Goal: Information Seeking & Learning: Understand process/instructions

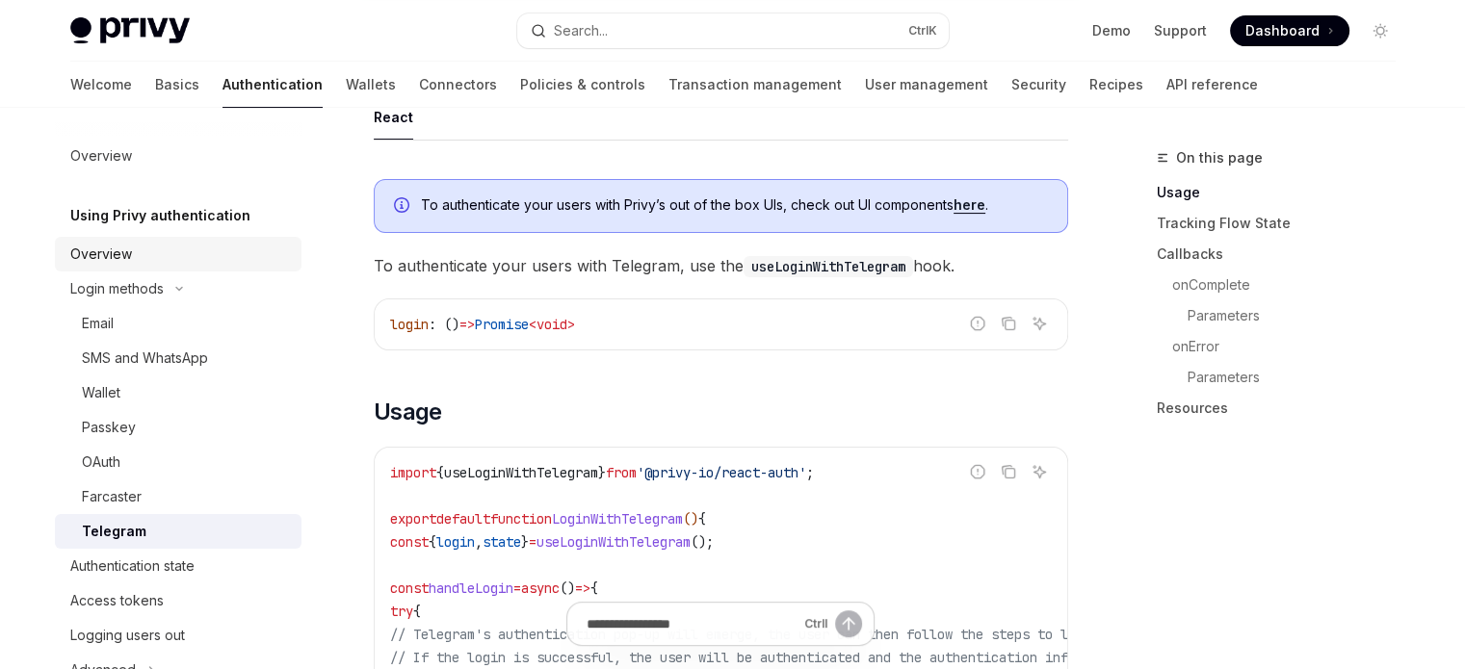
scroll to position [385, 0]
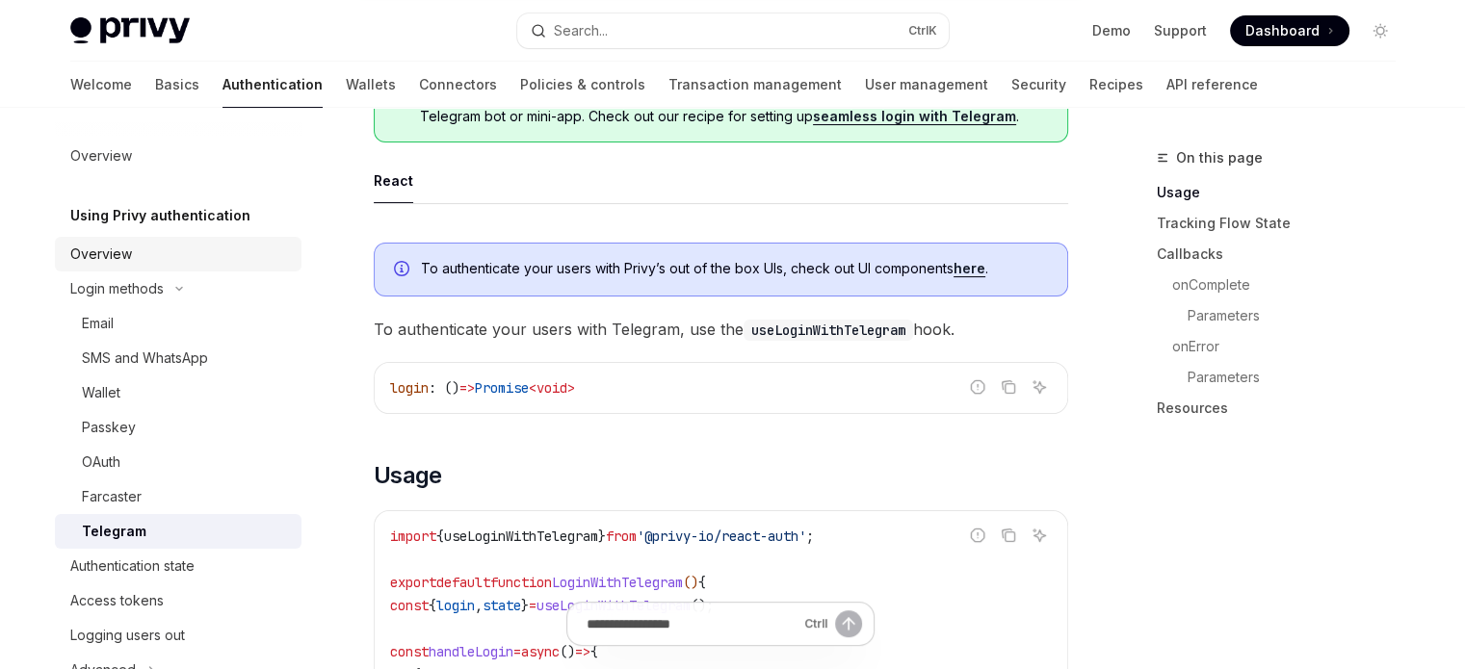
click at [148, 246] on div "Overview" at bounding box center [180, 254] width 220 height 23
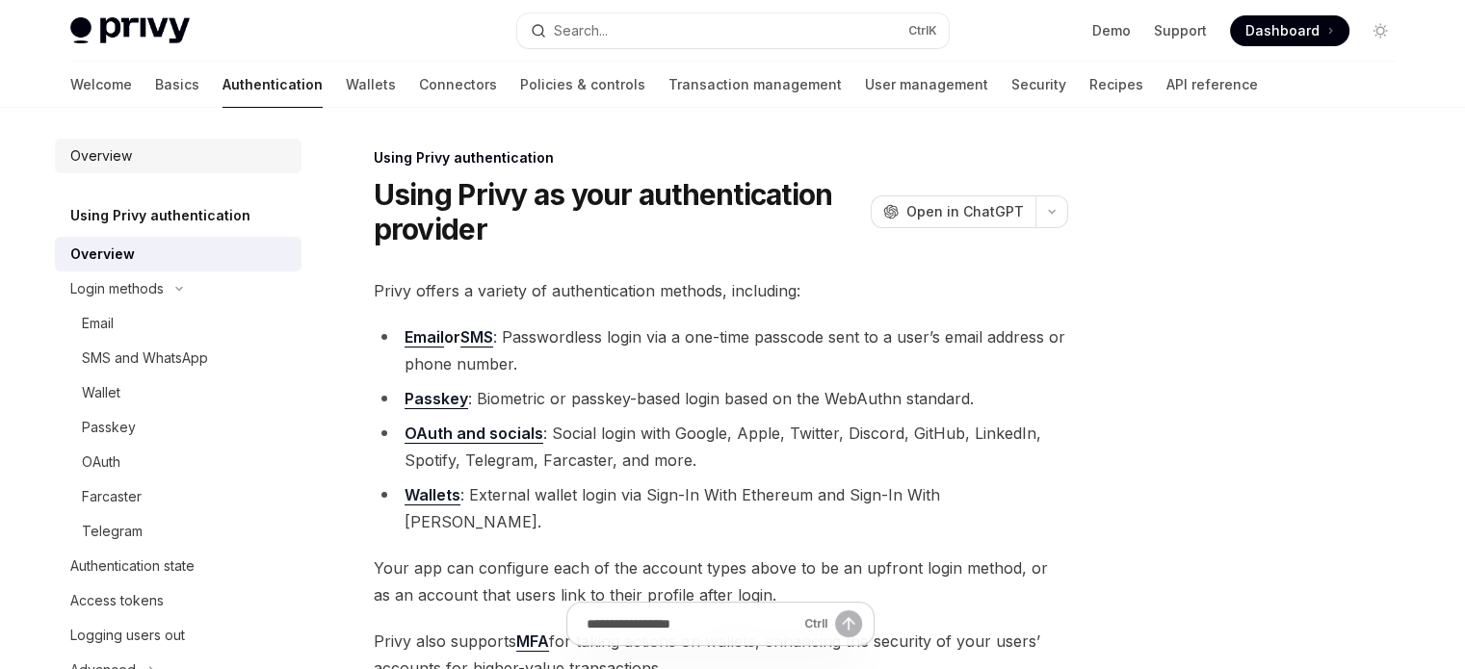
click at [180, 169] on link "Overview" at bounding box center [178, 156] width 247 height 35
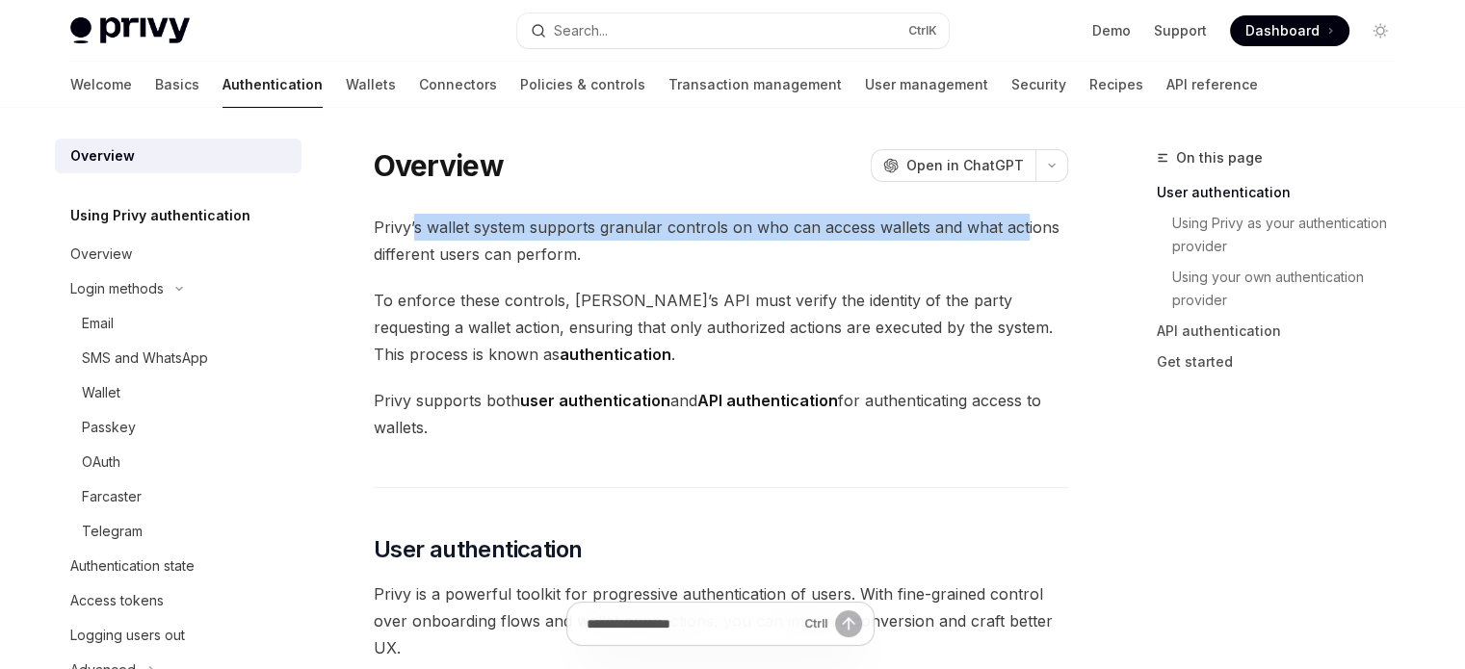
drag, startPoint x: 415, startPoint y: 223, endPoint x: 1019, endPoint y: 188, distance: 604.9
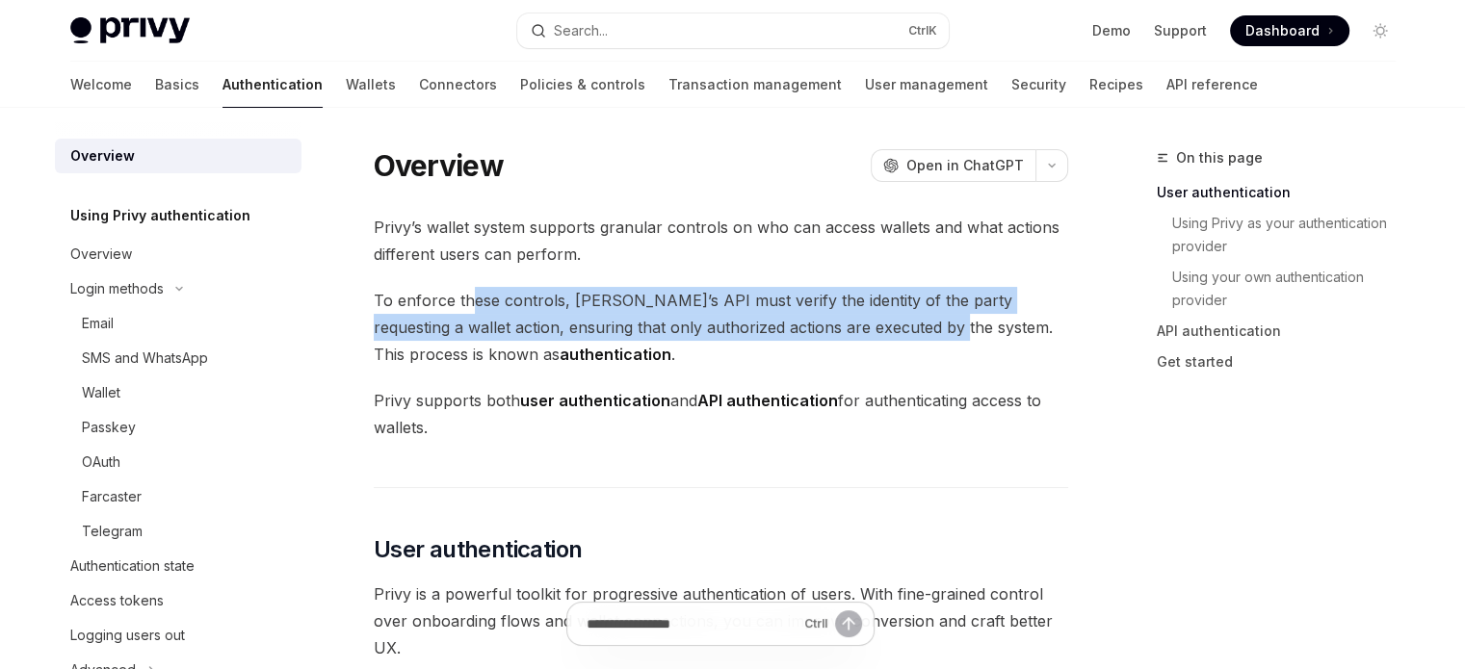
drag, startPoint x: 474, startPoint y: 291, endPoint x: 878, endPoint y: 315, distance: 405.2
click at [878, 315] on span "To enforce these controls, [PERSON_NAME]’s API must verify the identity of the …" at bounding box center [721, 327] width 694 height 81
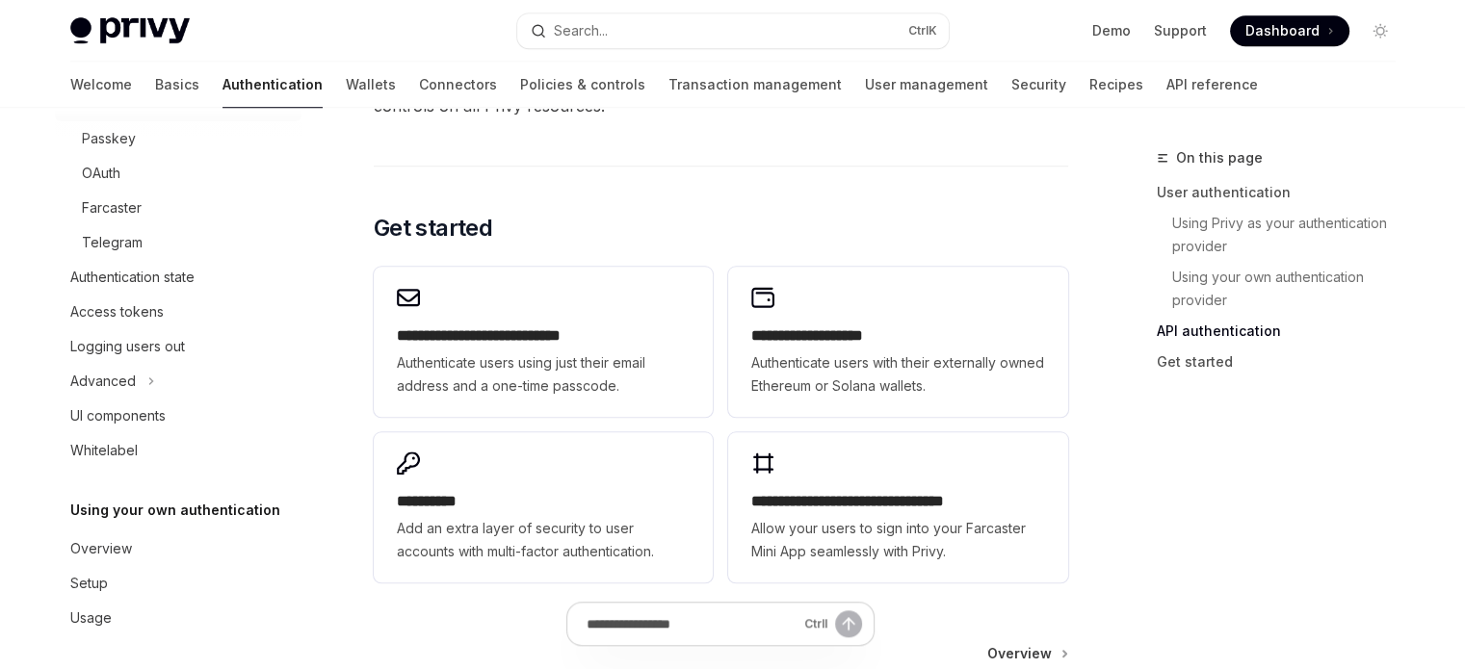
scroll to position [293, 0]
click at [159, 543] on div "Overview" at bounding box center [180, 545] width 220 height 23
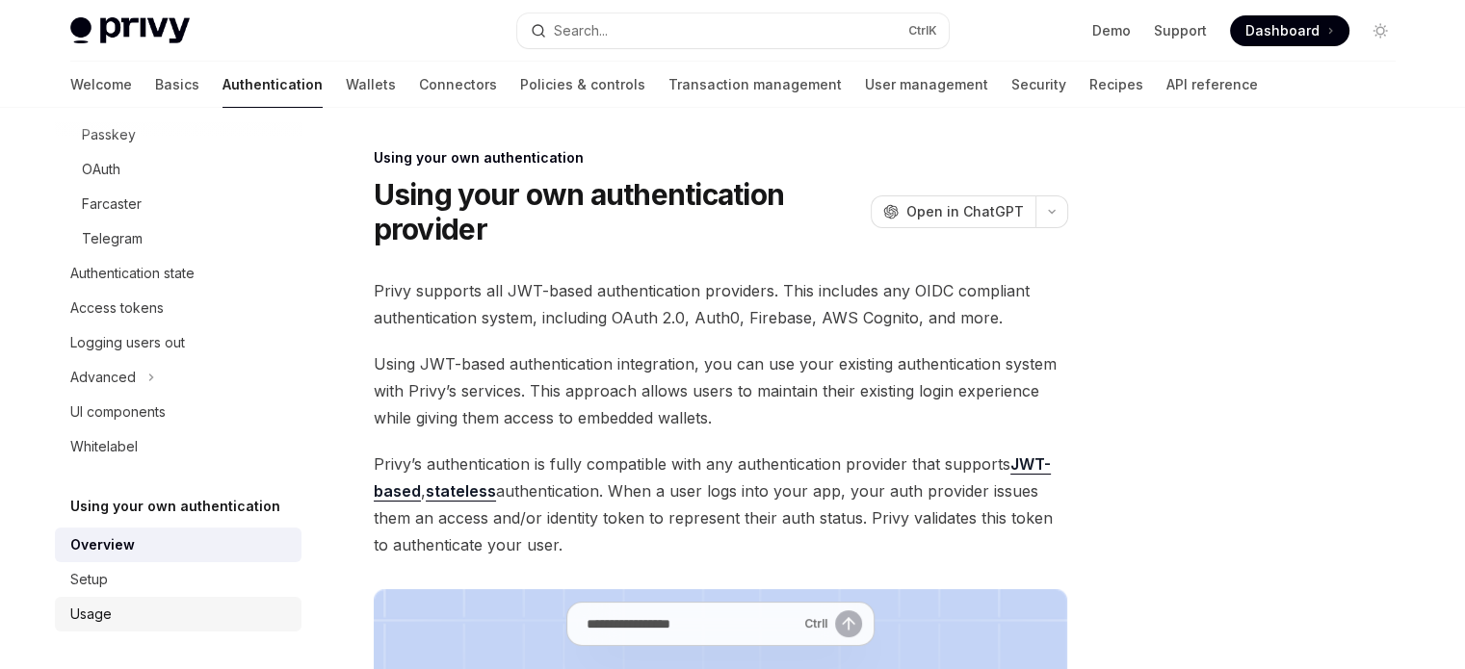
click at [158, 604] on div "Usage" at bounding box center [180, 614] width 220 height 23
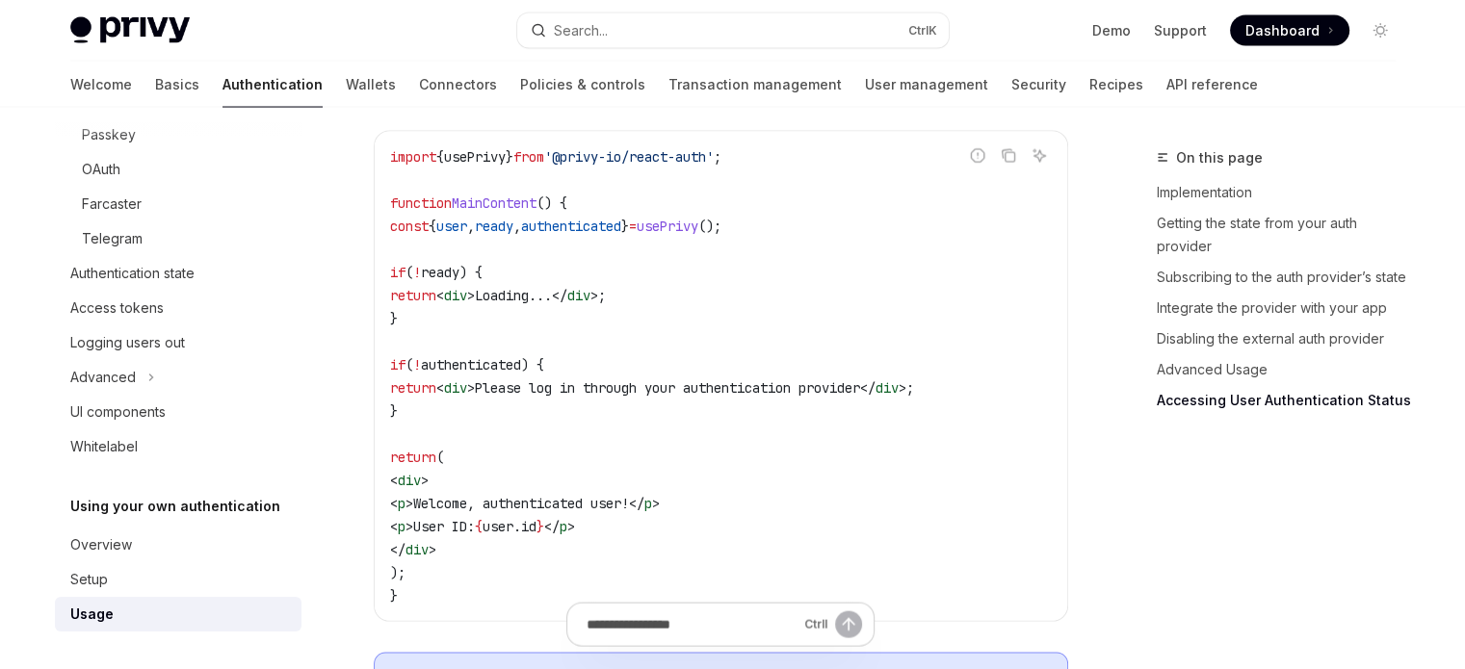
scroll to position [4208, 0]
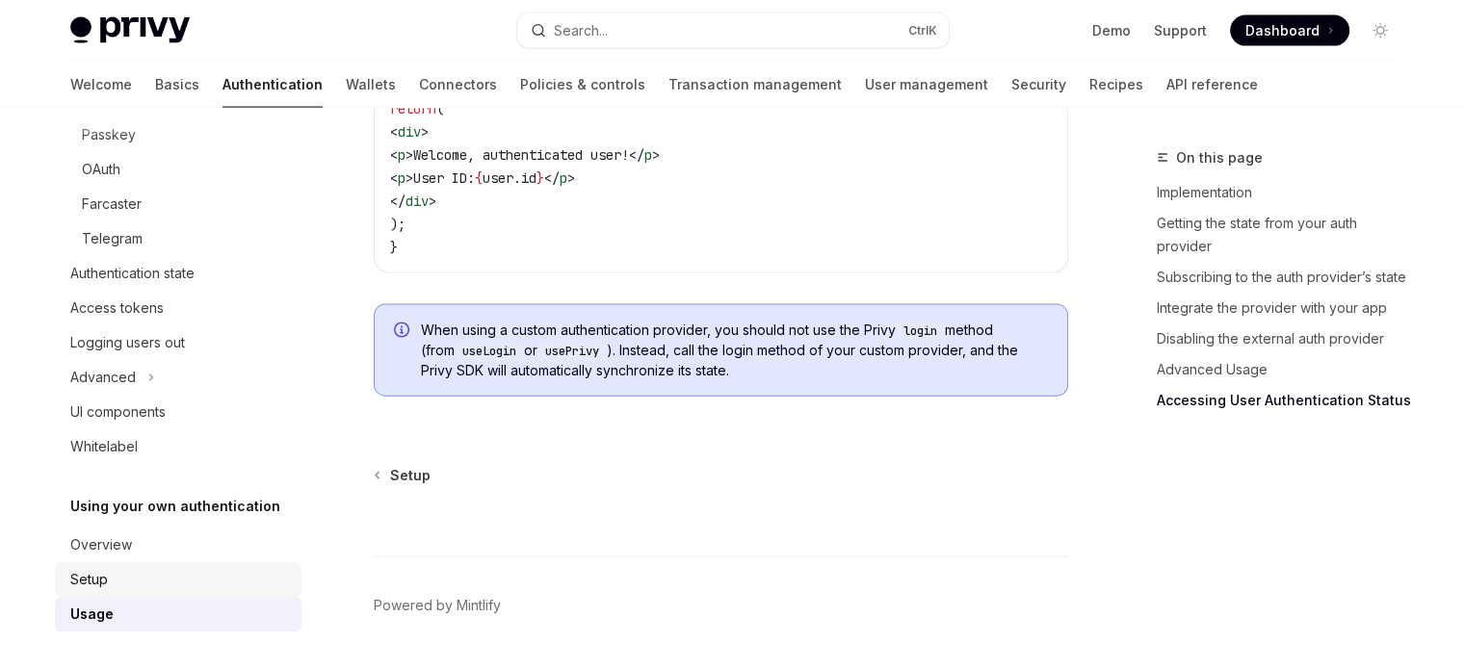
click at [227, 576] on div "Setup" at bounding box center [180, 579] width 220 height 23
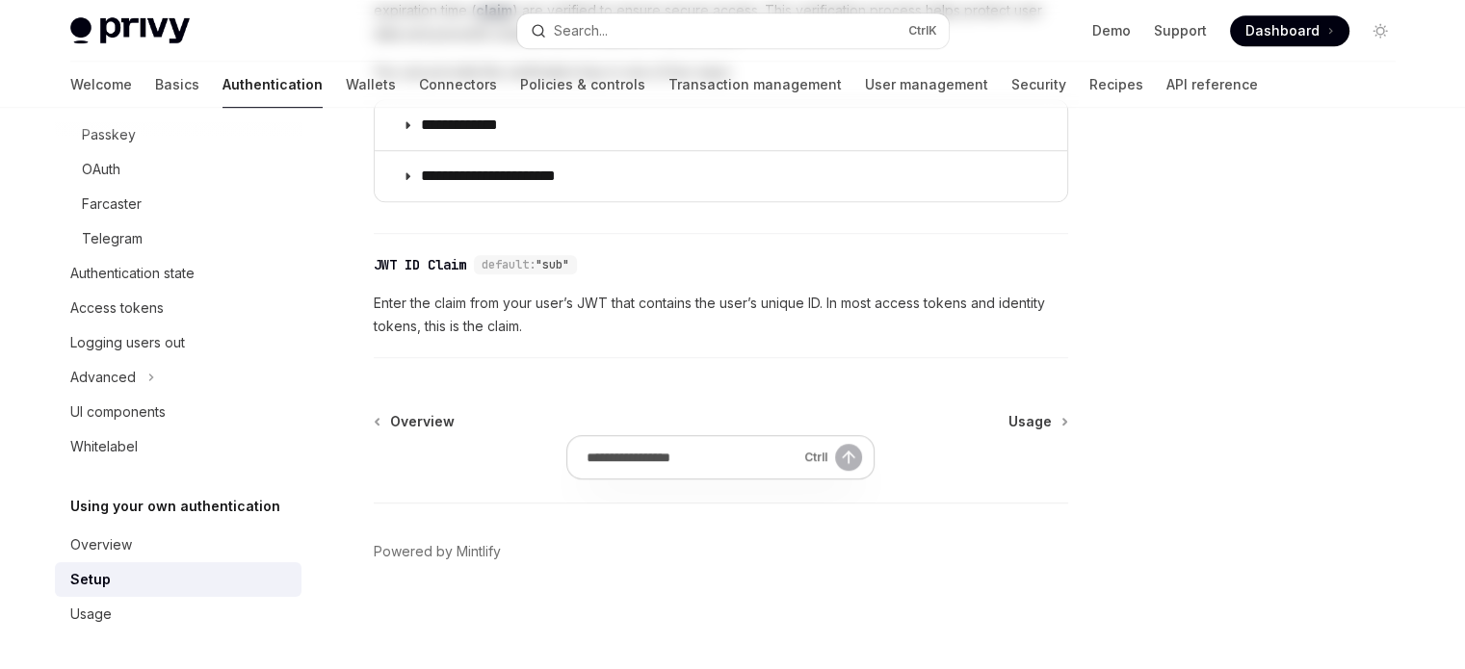
type textarea "*"
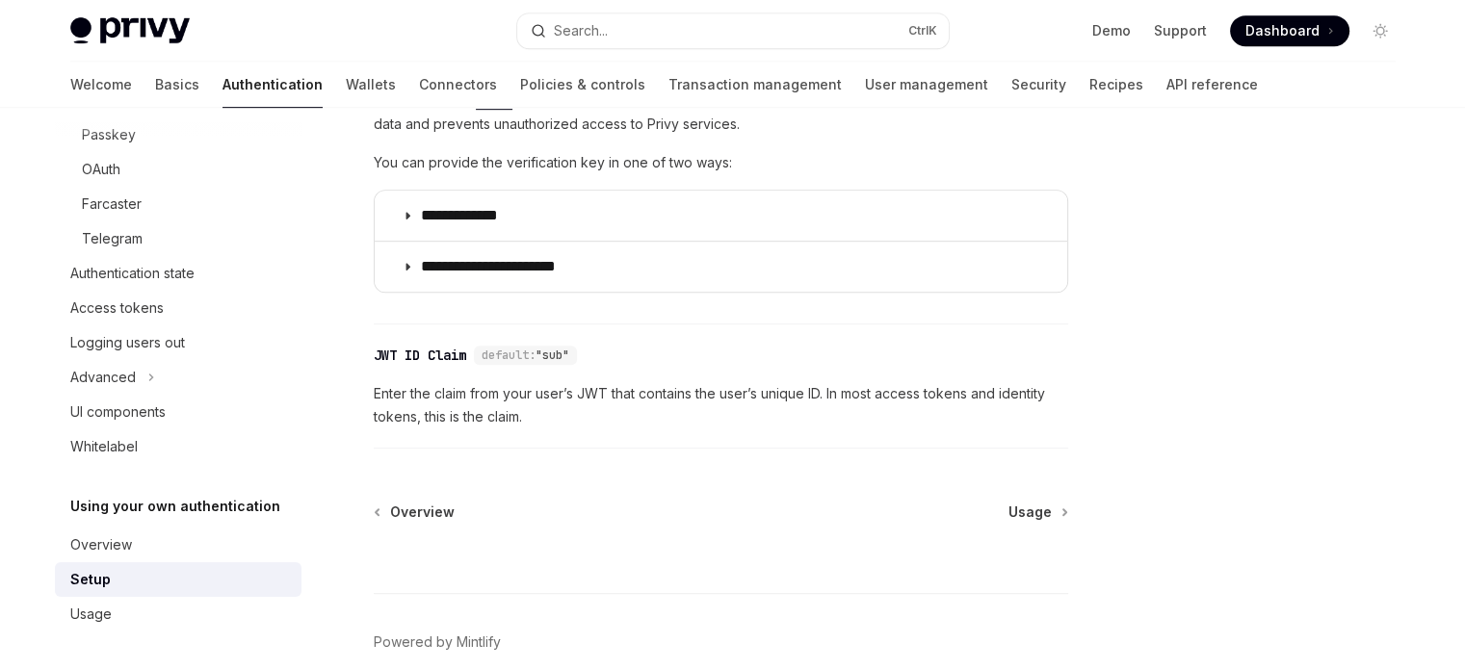
scroll to position [1059, 0]
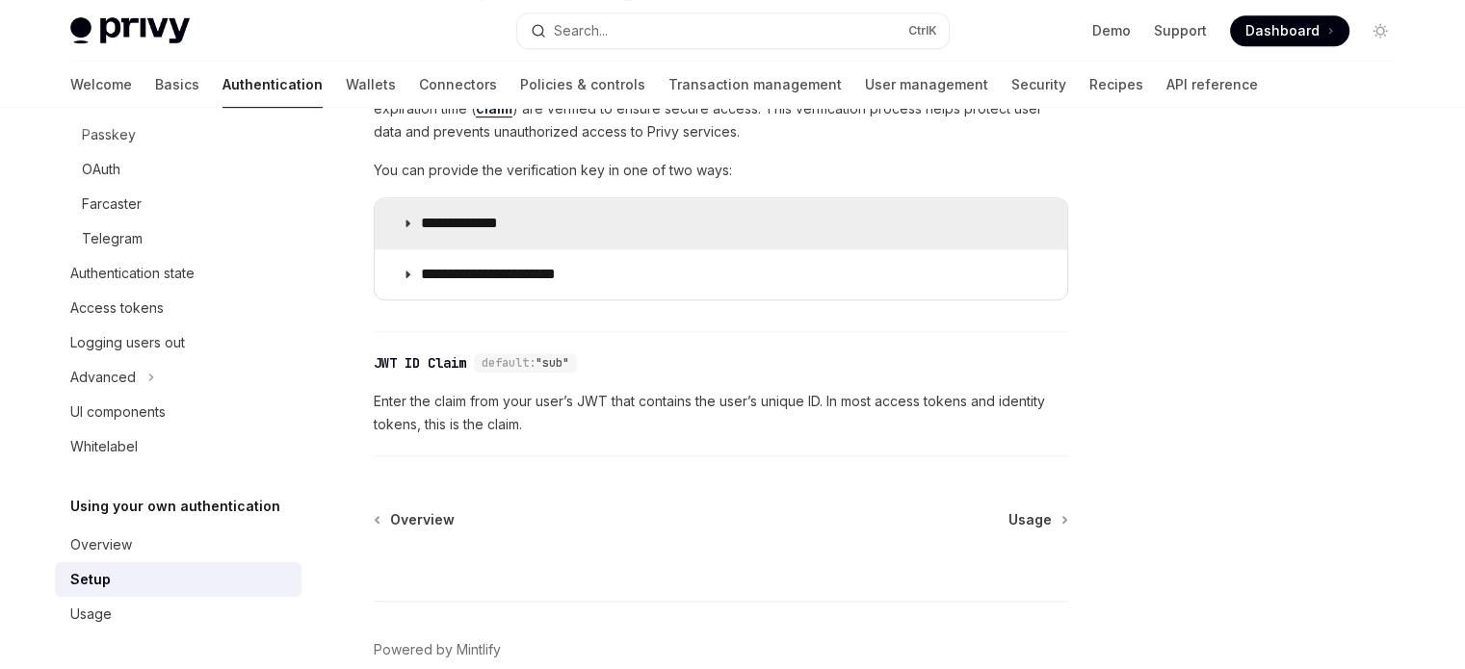
click at [459, 232] on p "**********" at bounding box center [478, 223] width 115 height 19
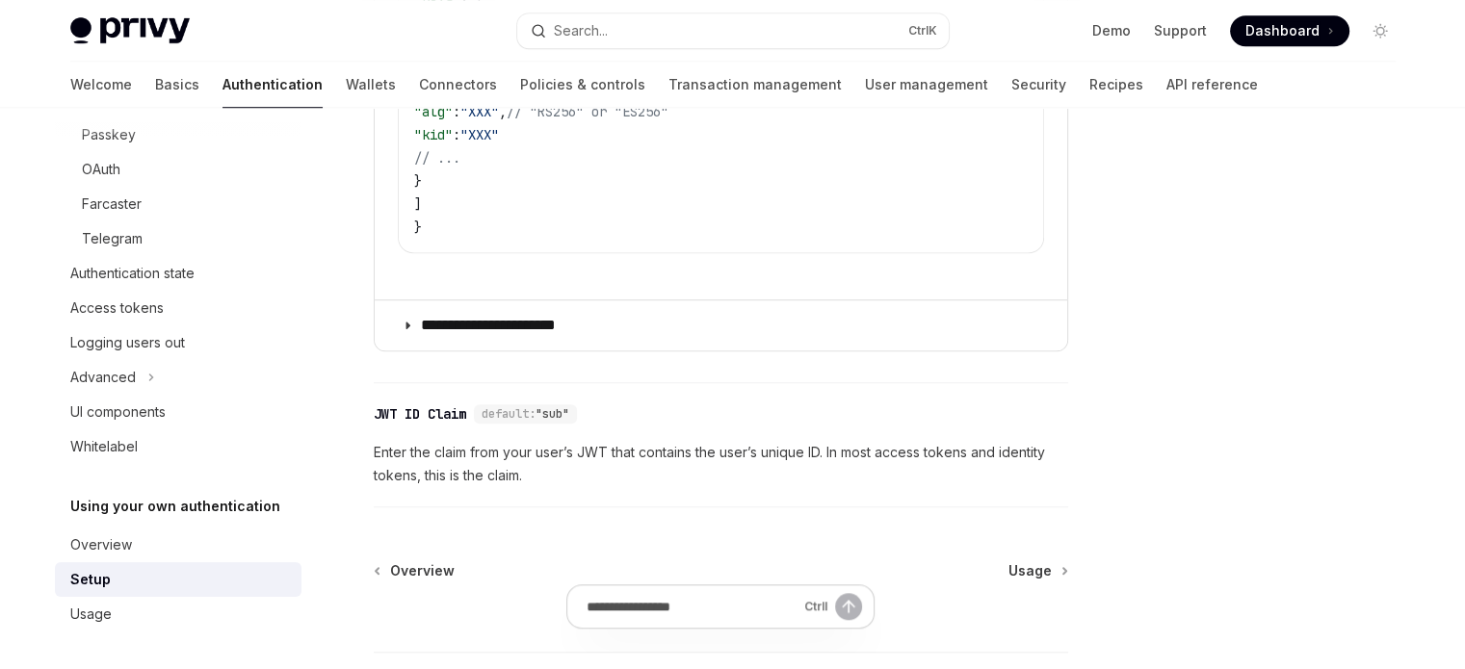
scroll to position [1445, 0]
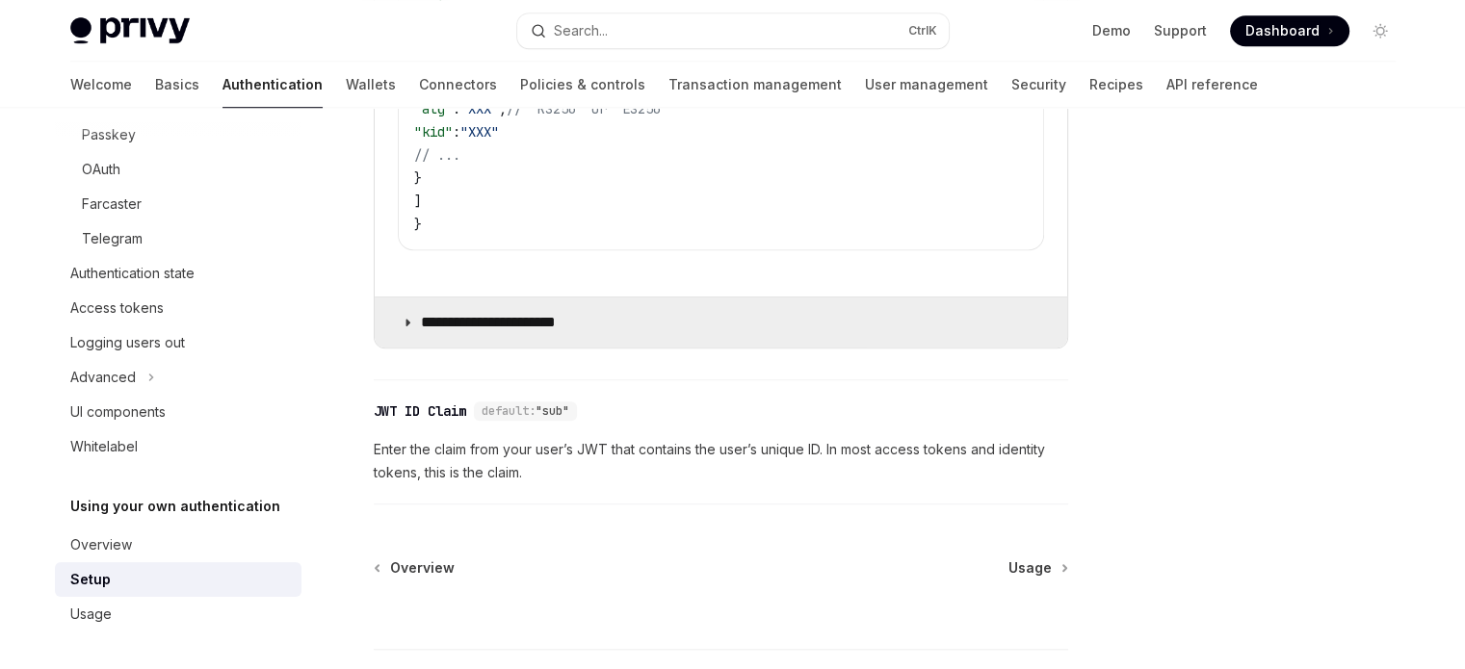
click at [821, 319] on summary "**********" at bounding box center [721, 323] width 692 height 50
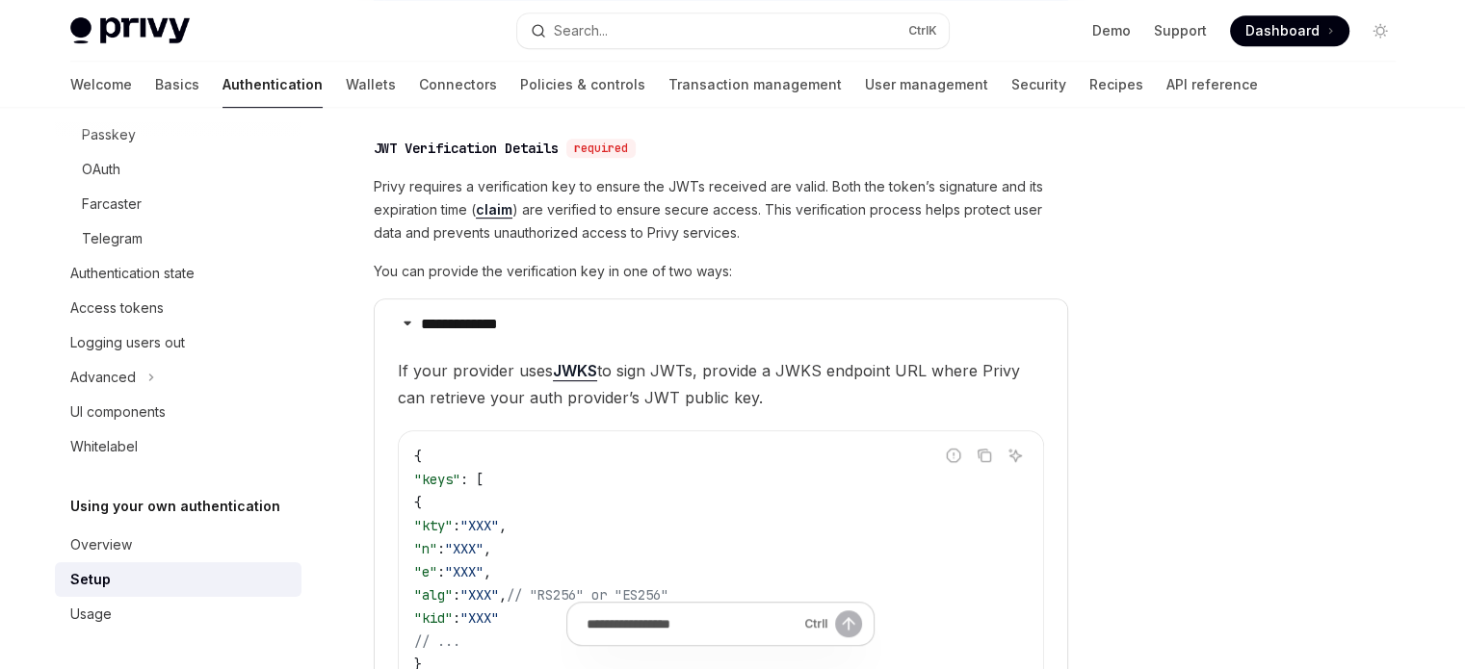
scroll to position [963, 0]
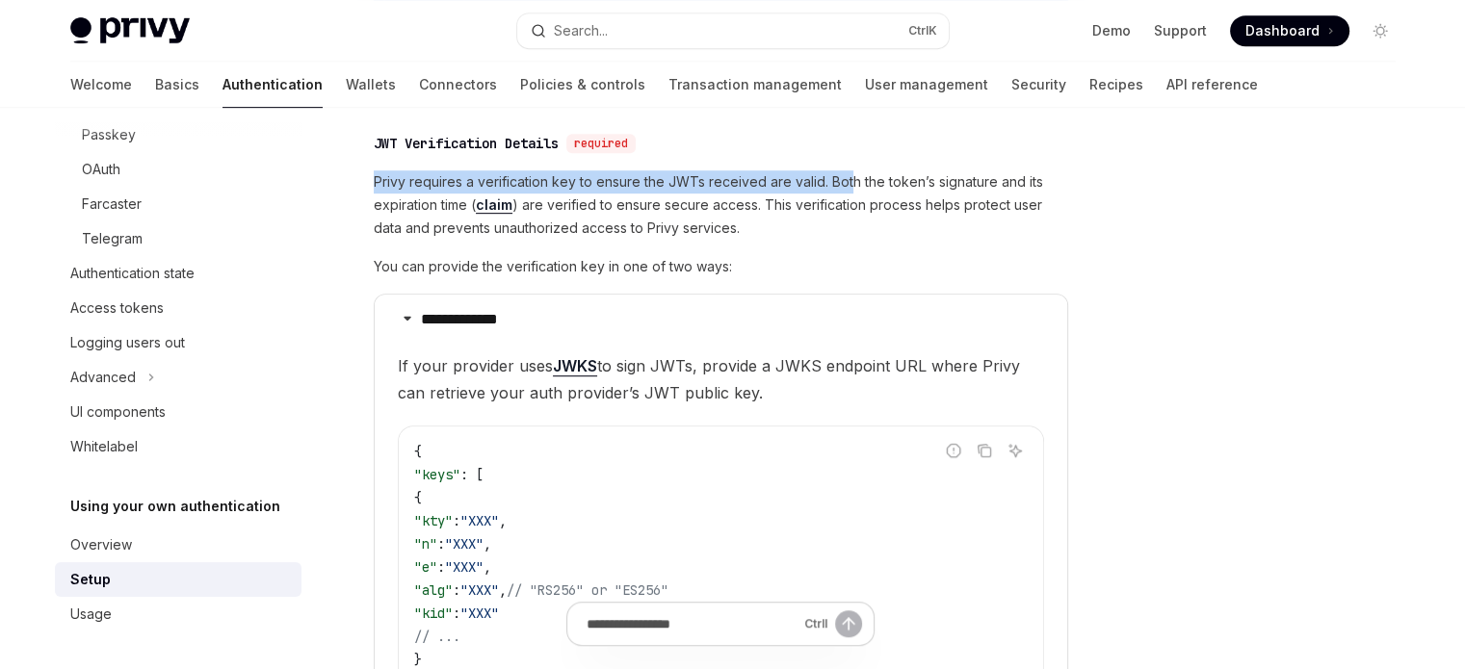
drag, startPoint x: 381, startPoint y: 169, endPoint x: 849, endPoint y: 180, distance: 468.2
click at [849, 180] on div "**********" at bounding box center [721, 604] width 694 height 965
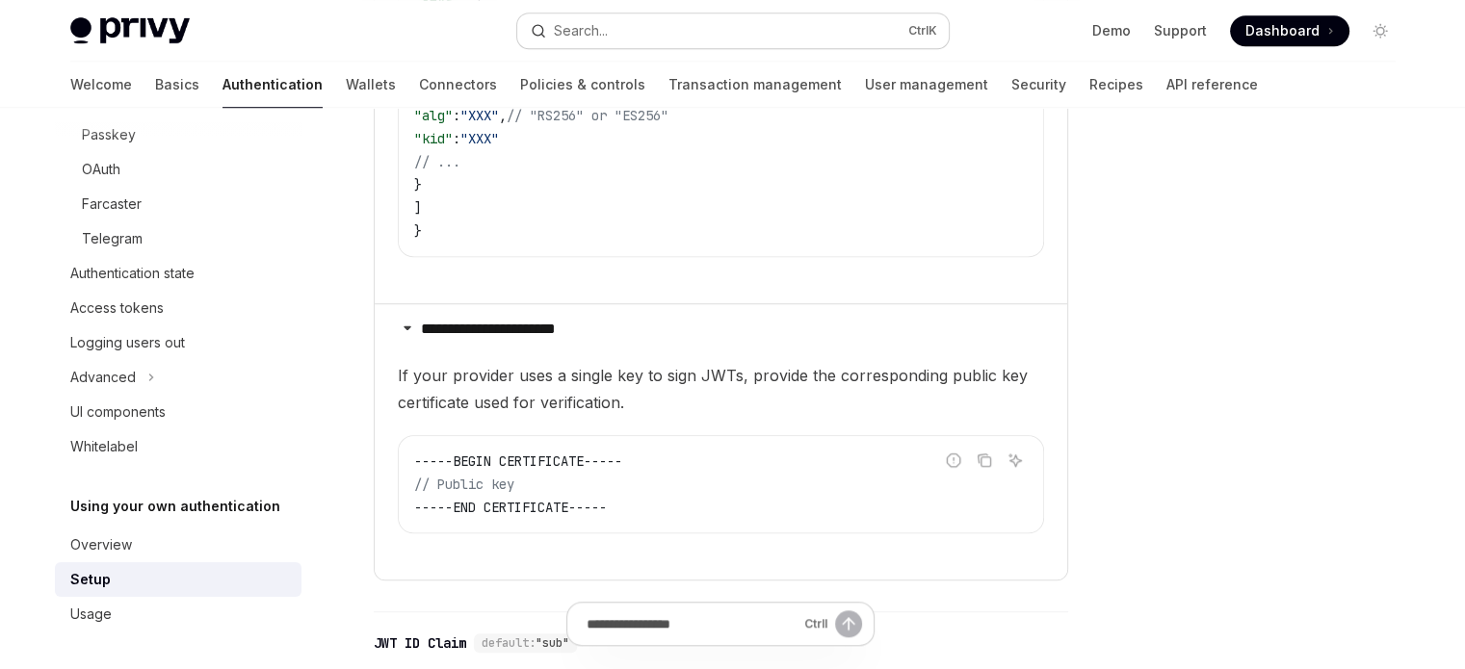
scroll to position [1445, 0]
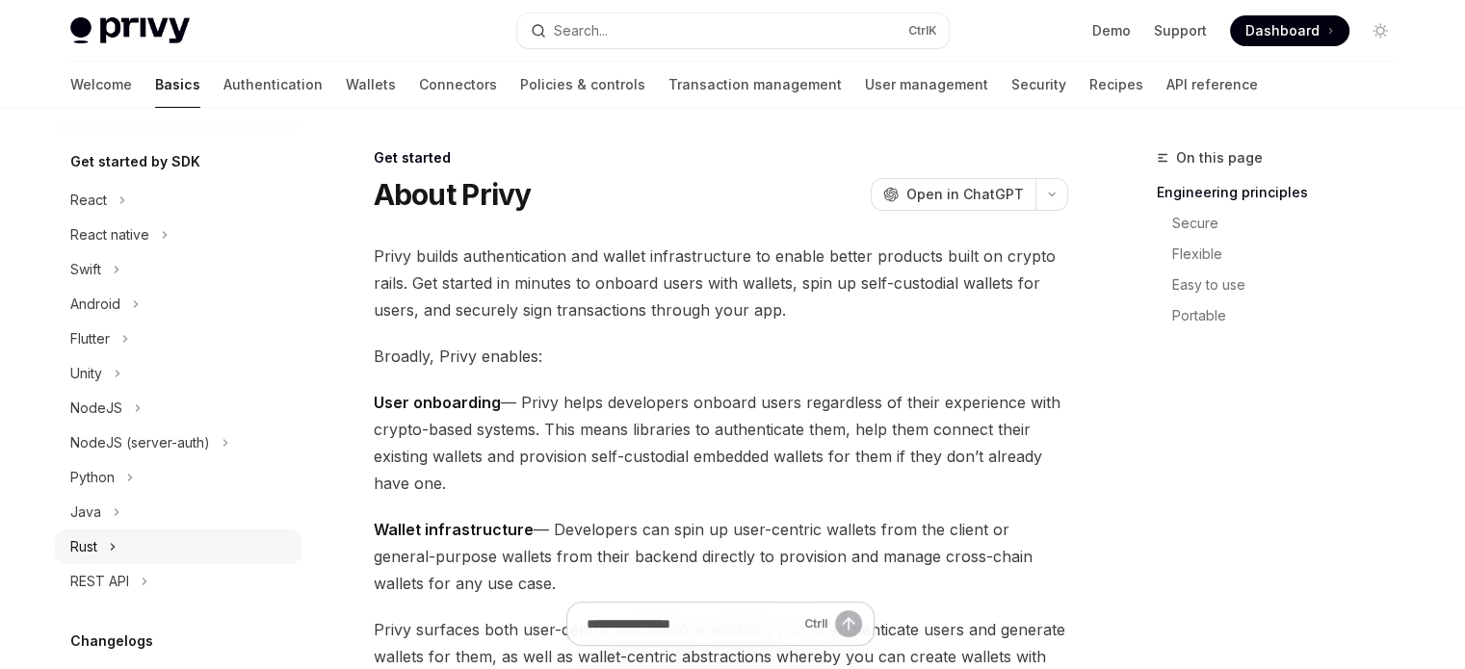
scroll to position [193, 0]
click at [221, 409] on button "NodeJS" at bounding box center [178, 406] width 247 height 35
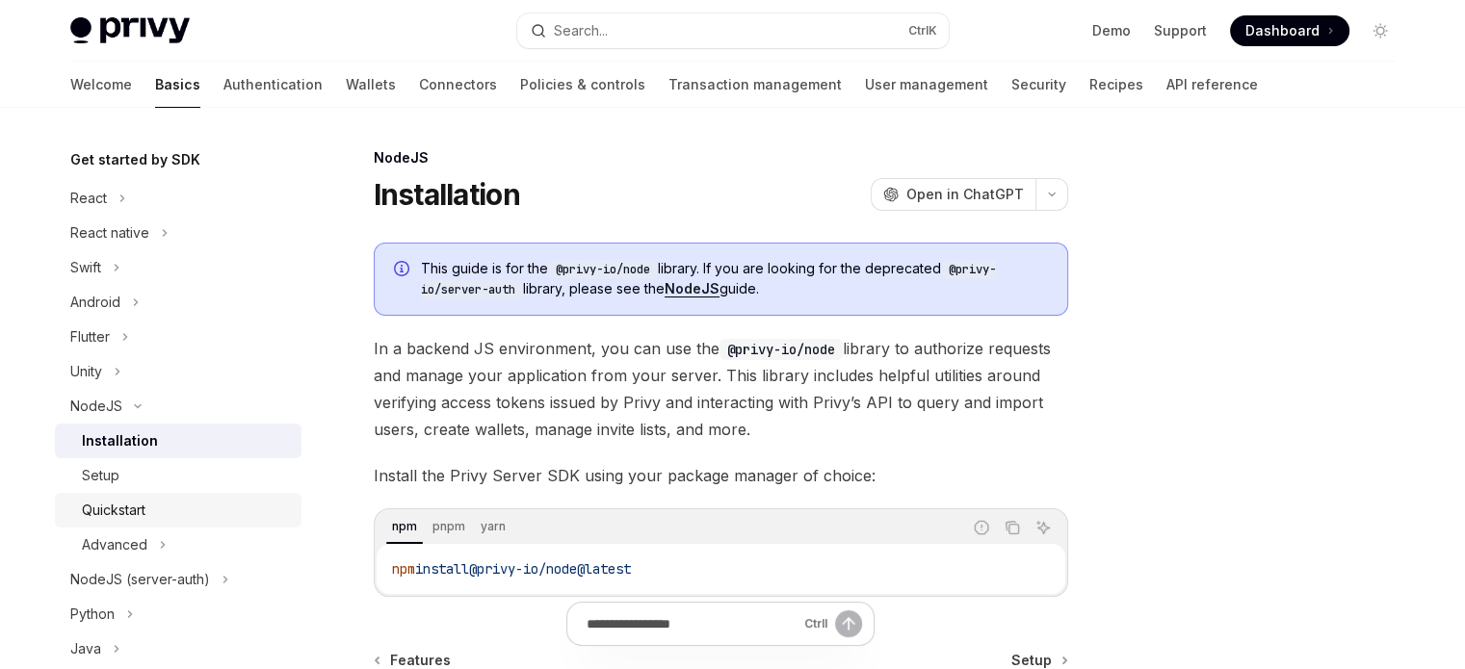
click at [209, 499] on div "Quickstart" at bounding box center [186, 510] width 208 height 23
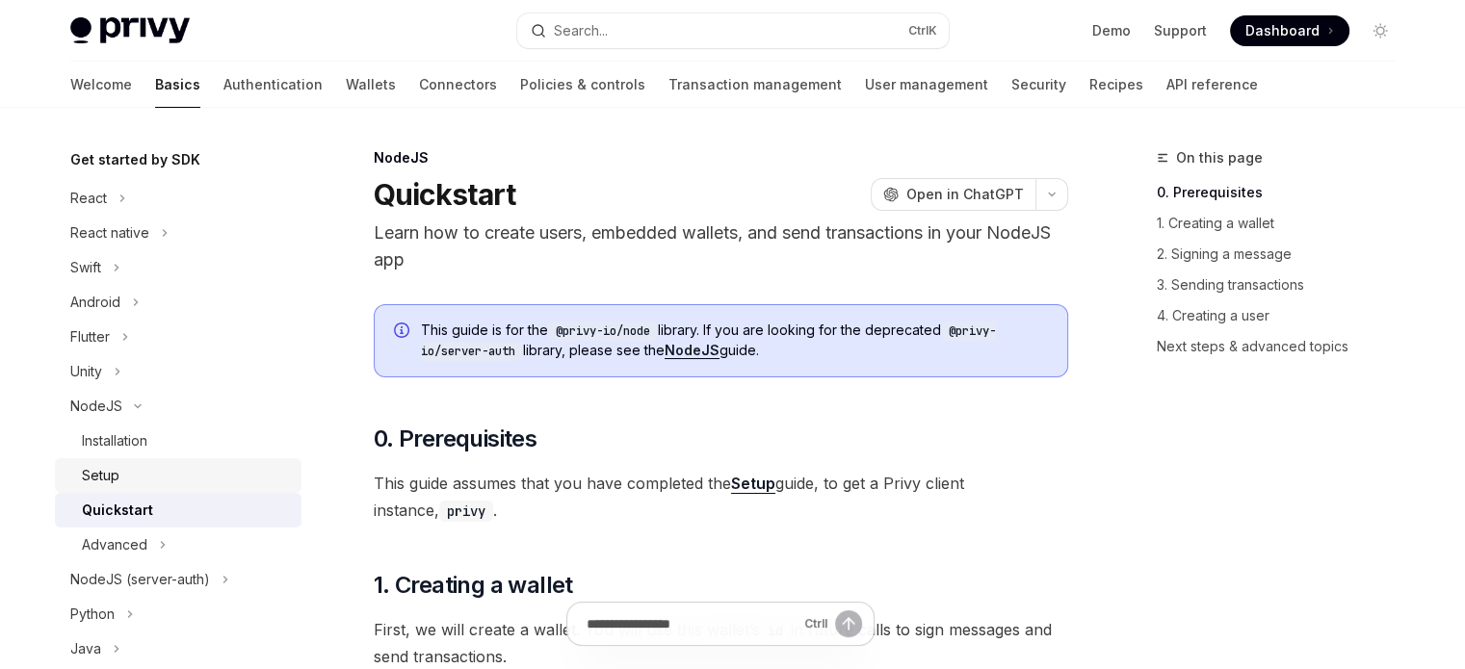
click at [208, 465] on div "Setup" at bounding box center [186, 475] width 208 height 23
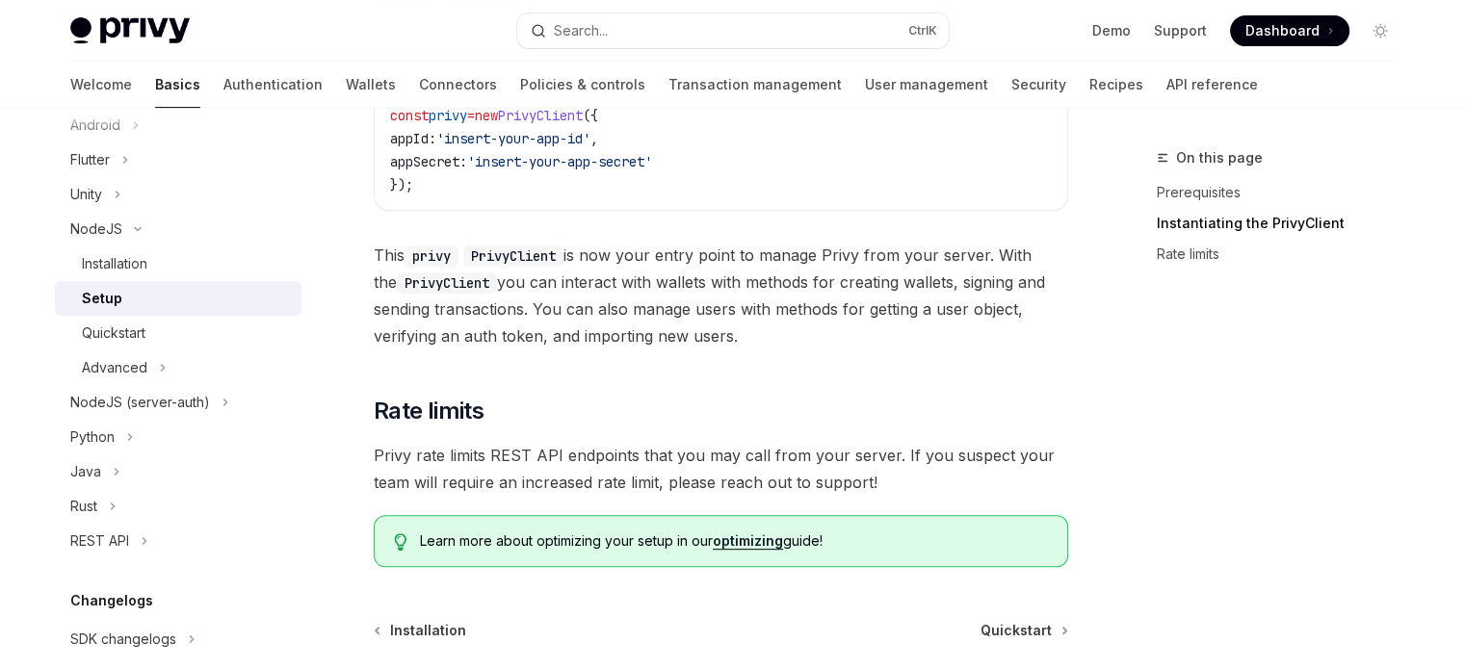
scroll to position [649, 0]
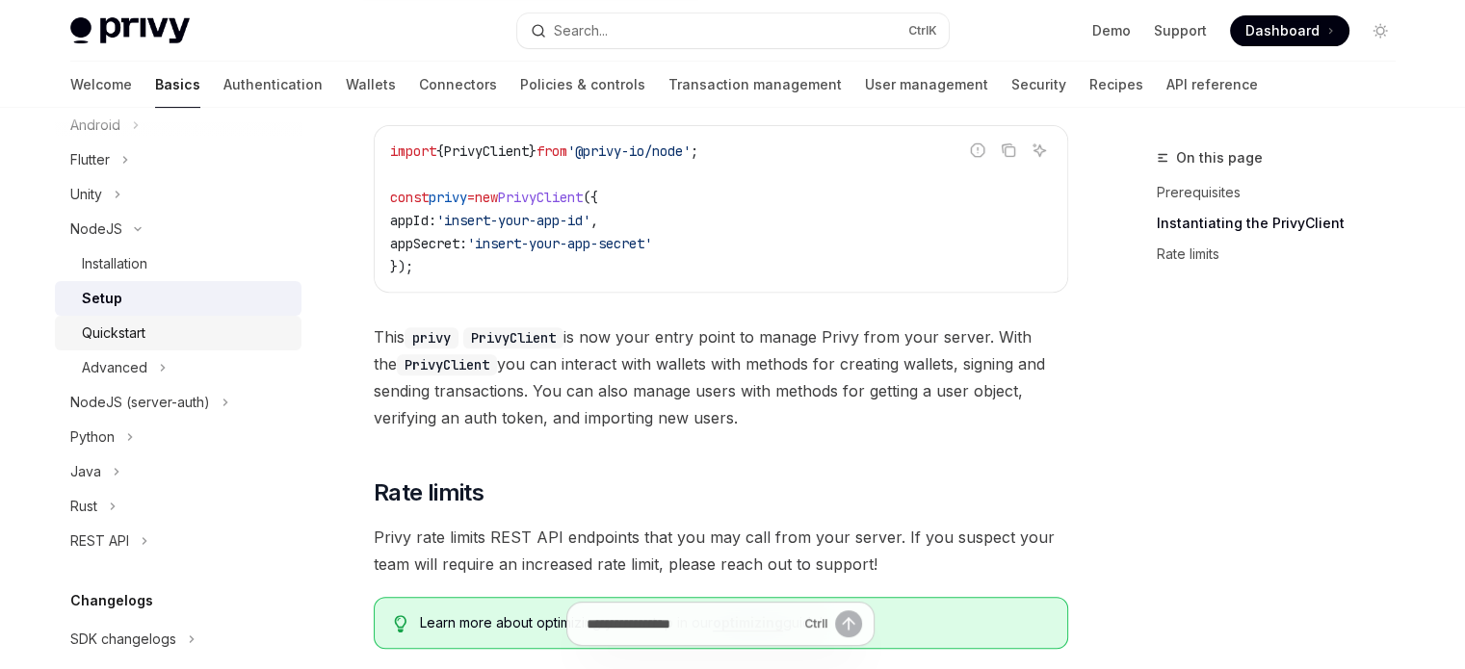
click at [161, 346] on link "Quickstart" at bounding box center [178, 333] width 247 height 35
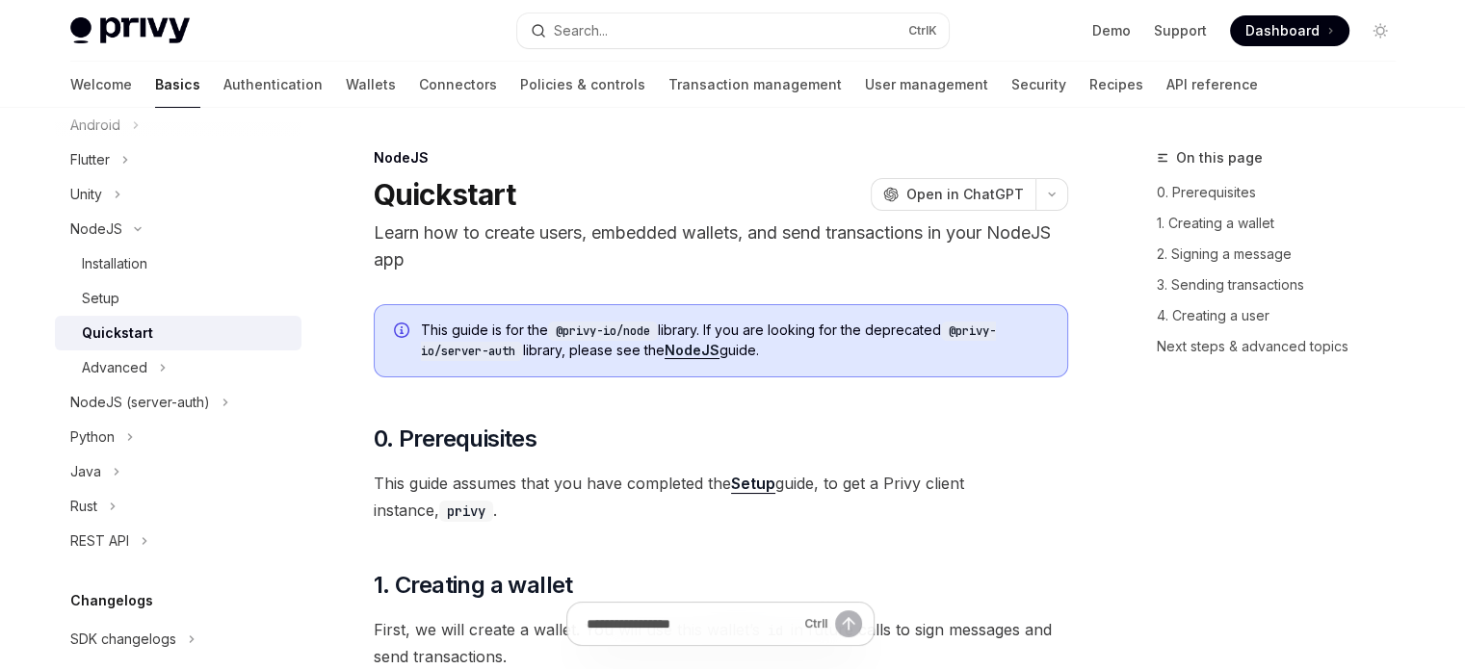
type textarea "*"
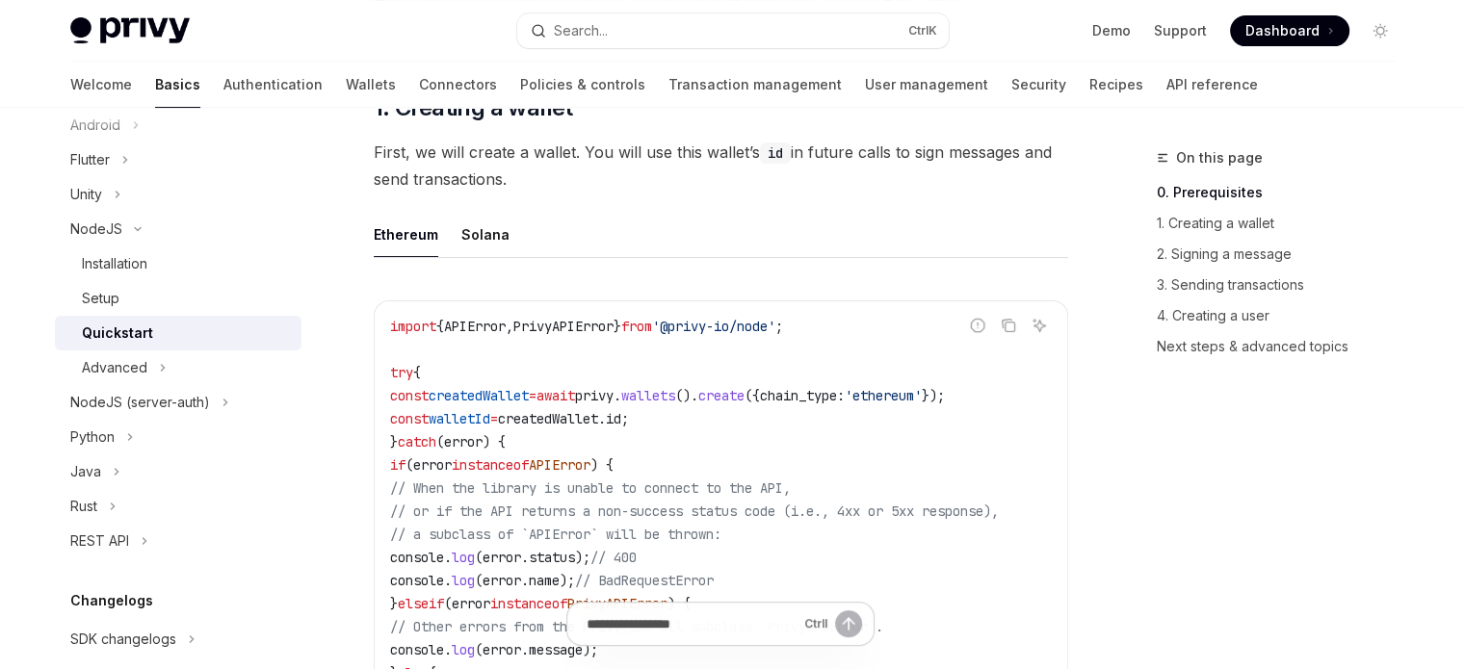
scroll to position [289, 0]
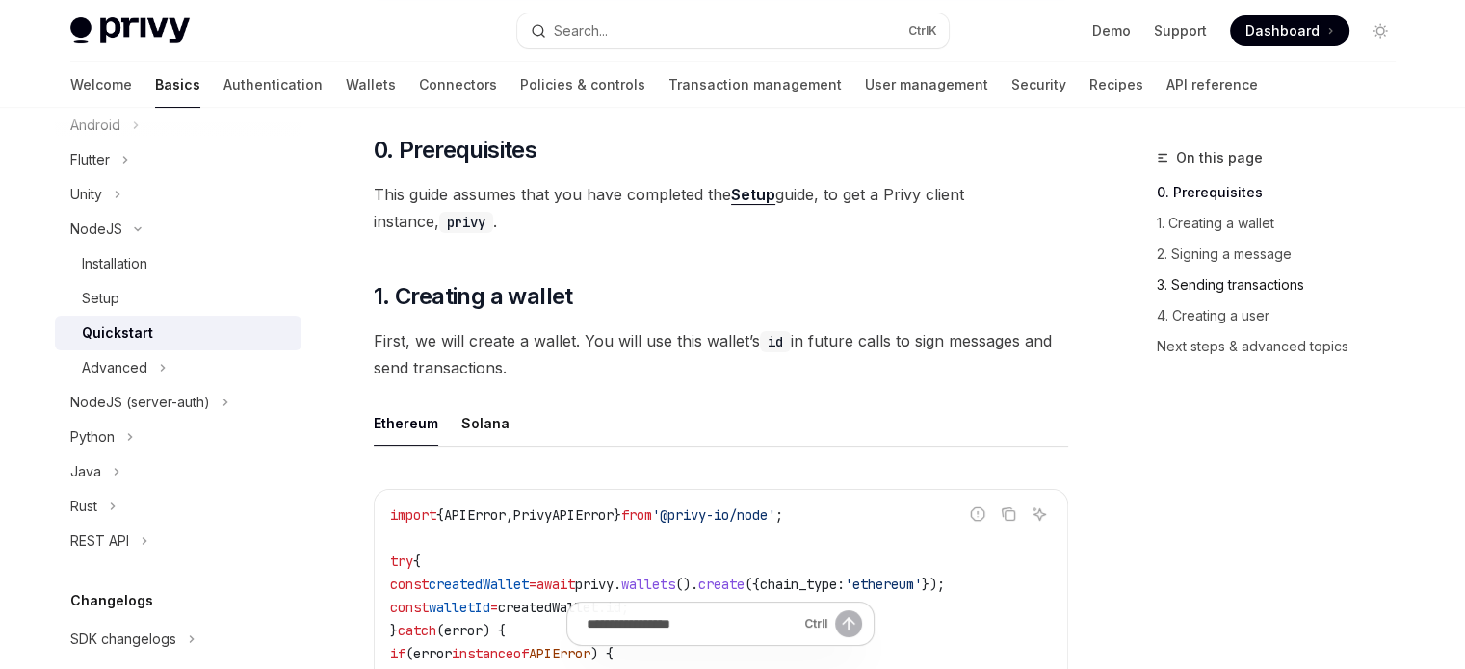
click at [1186, 273] on link "3. Sending transactions" at bounding box center [1284, 285] width 254 height 31
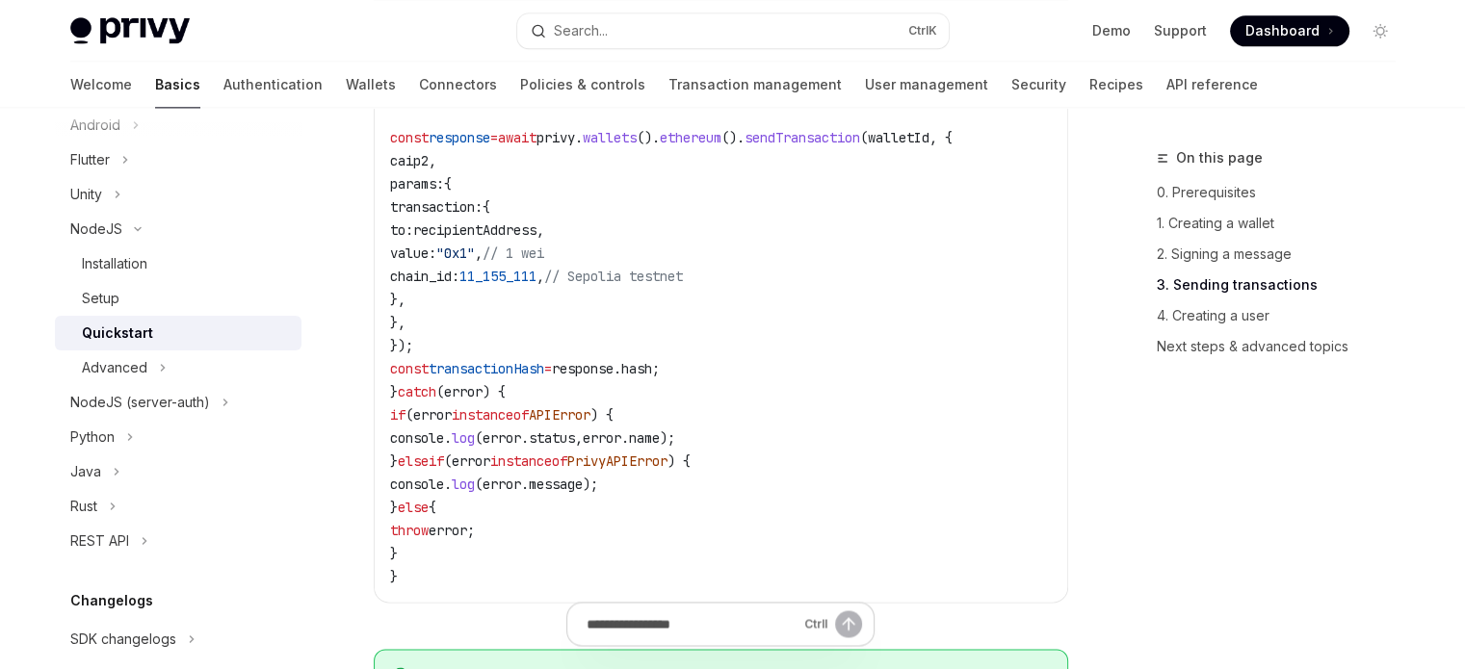
scroll to position [2500, 0]
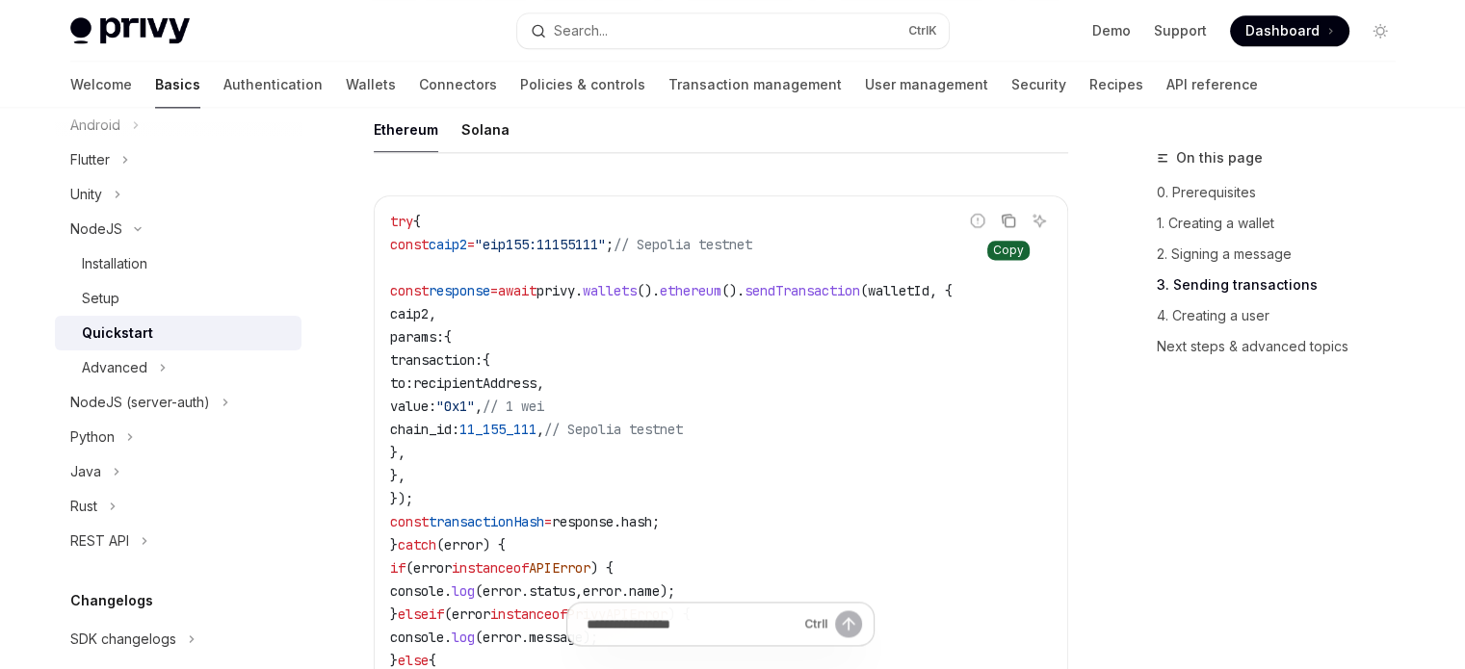
click at [1002, 223] on icon "Copy the contents from the code block" at bounding box center [1007, 219] width 10 height 9
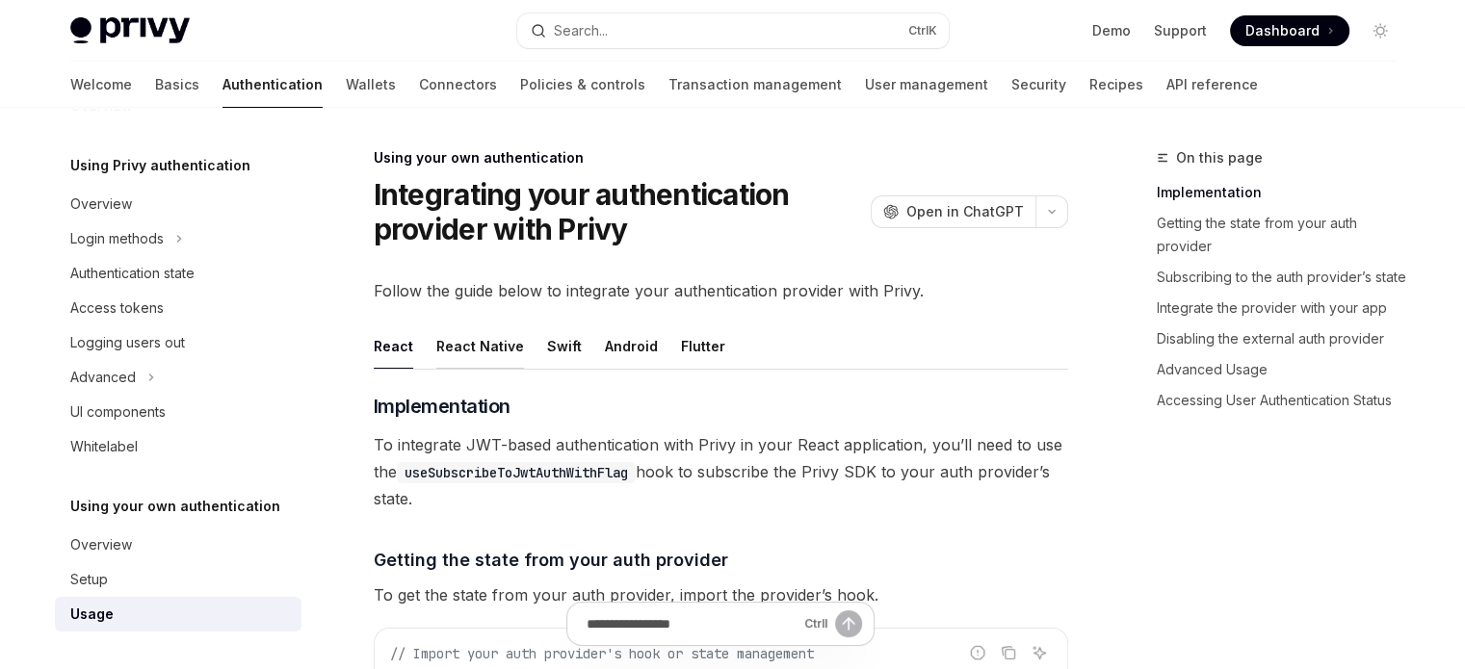
click at [509, 354] on div "React Native" at bounding box center [480, 346] width 88 height 45
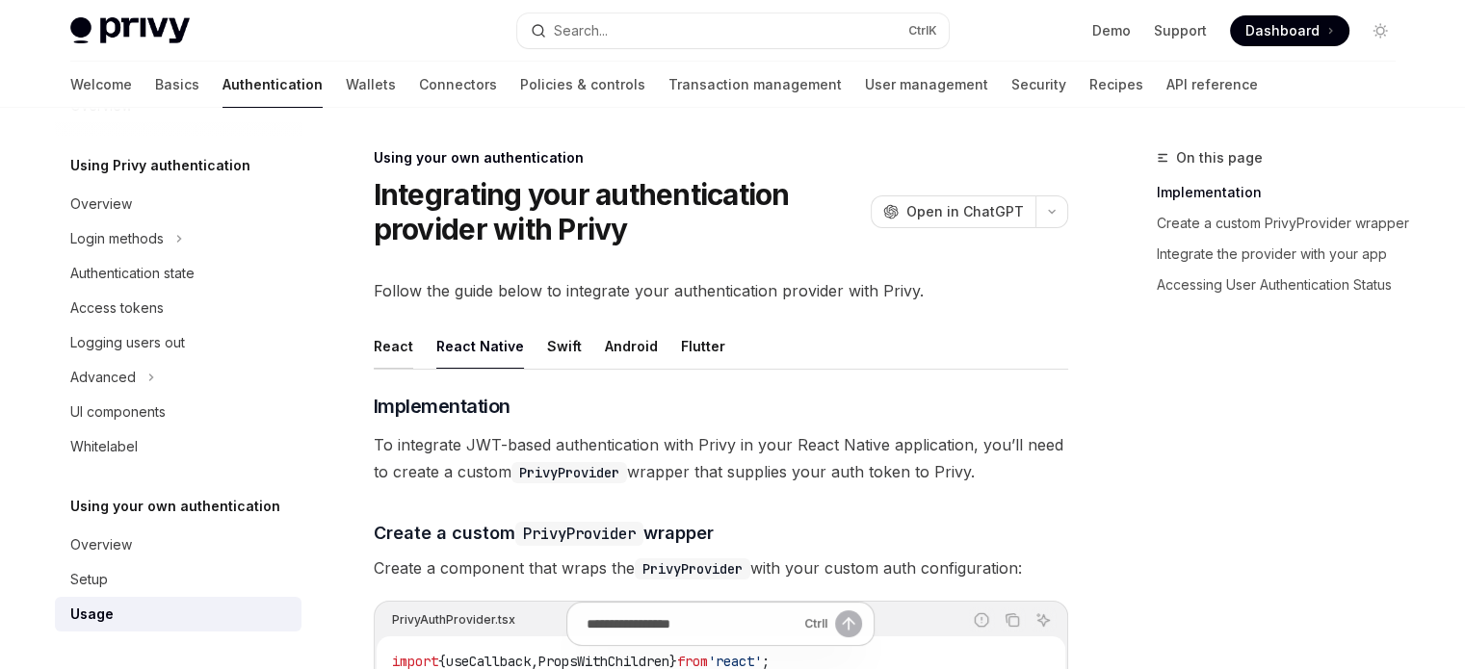
click at [395, 346] on div "React" at bounding box center [393, 346] width 39 height 45
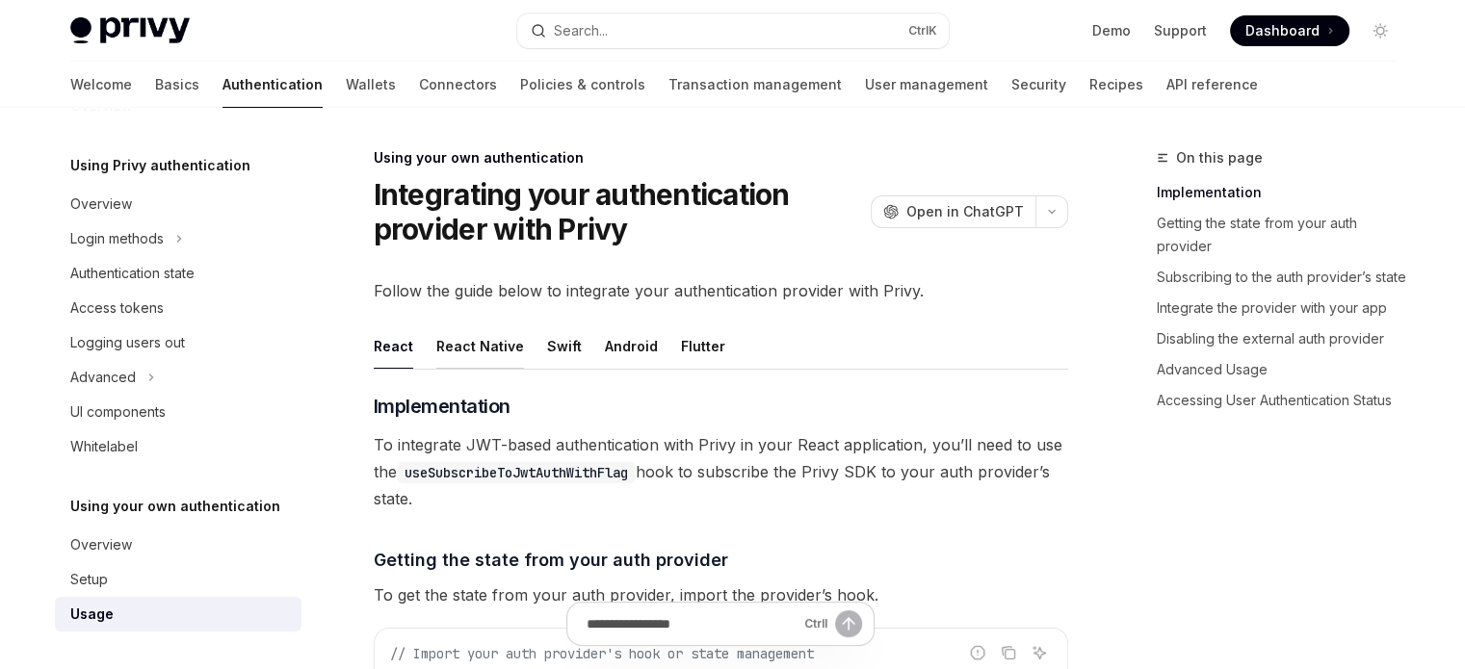
click at [479, 349] on div "React Native" at bounding box center [480, 346] width 88 height 45
type textarea "*"
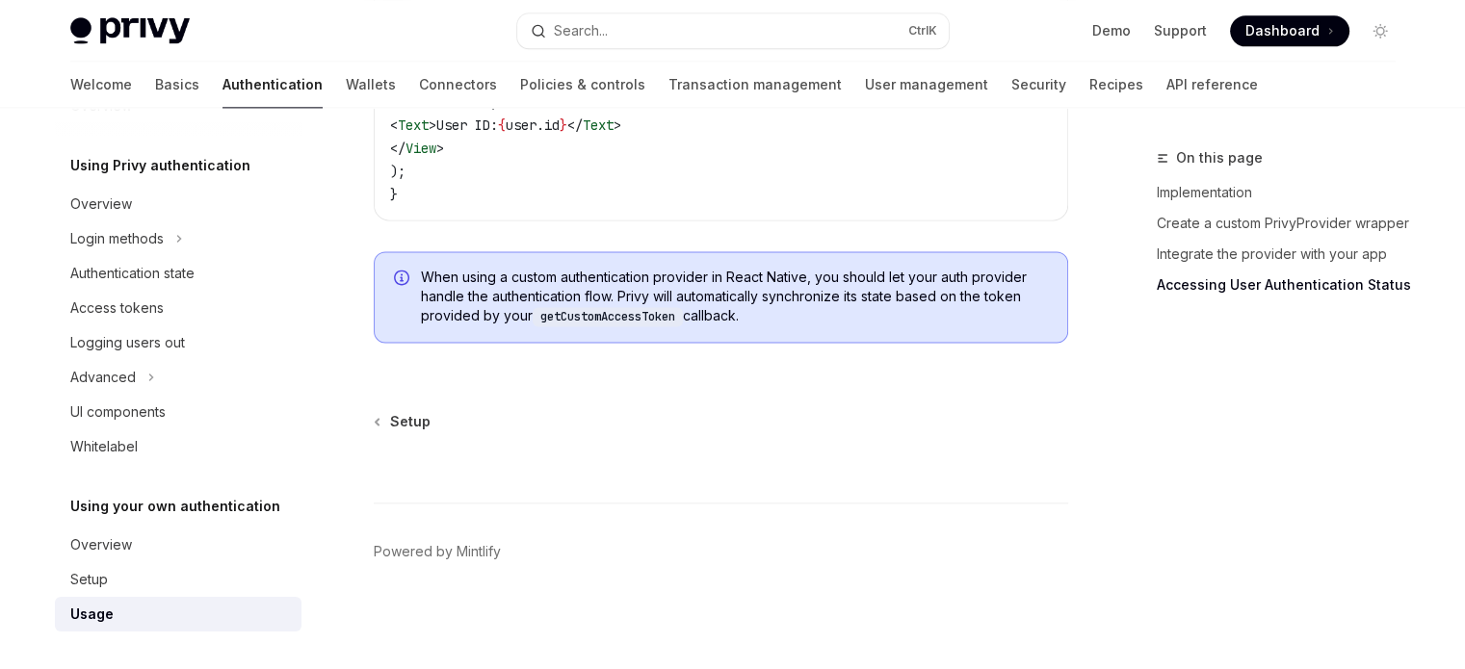
scroll to position [2679, 0]
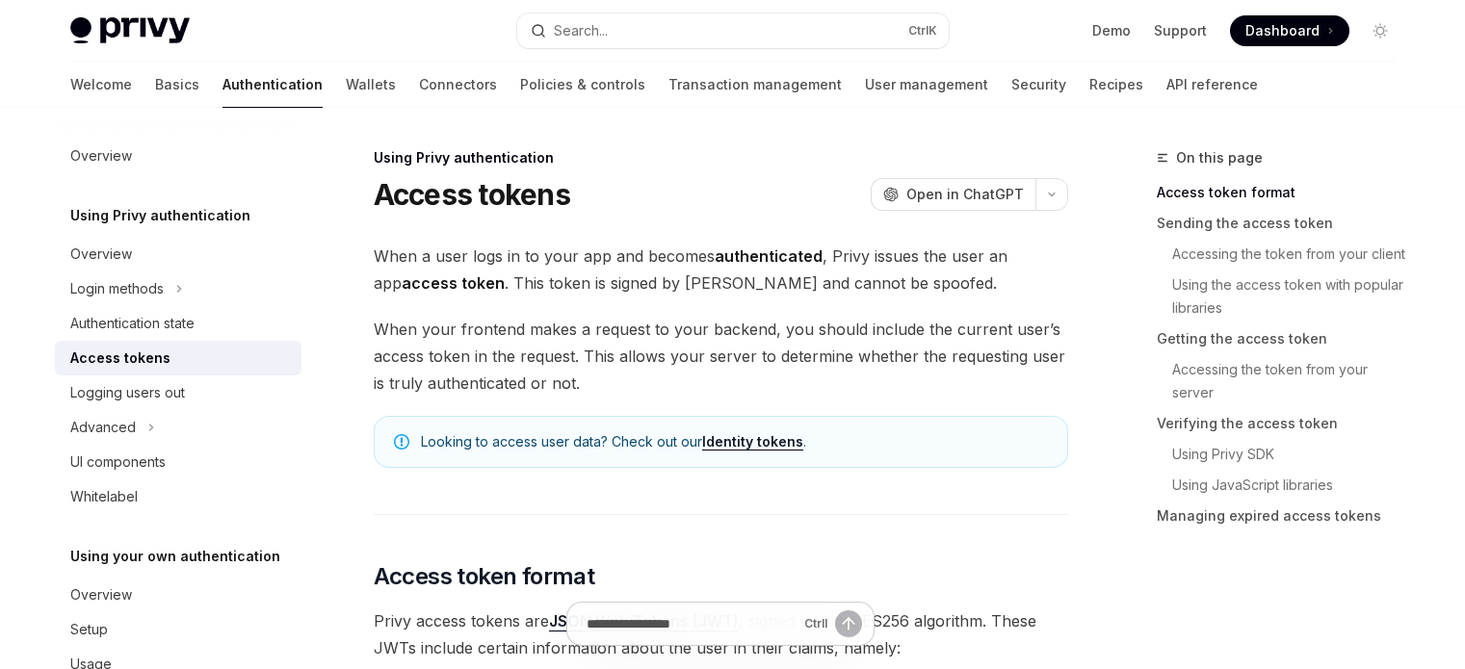
scroll to position [578, 0]
